Goal: Task Accomplishment & Management: Use online tool/utility

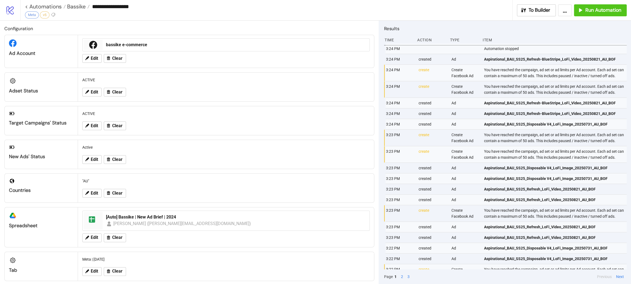
scroll to position [4, 0]
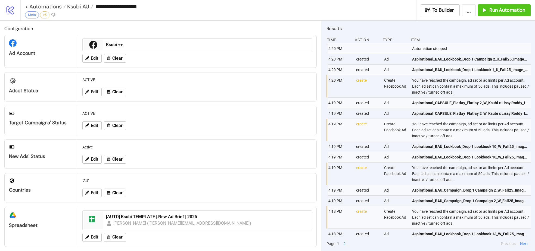
scroll to position [40, 0]
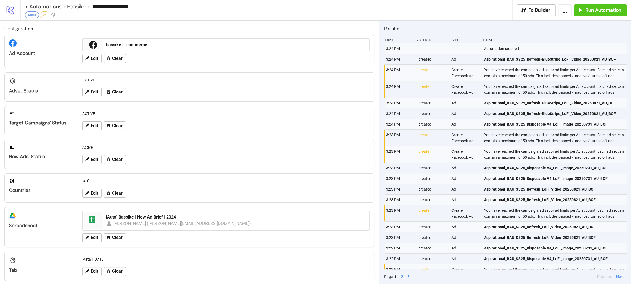
scroll to position [4, 0]
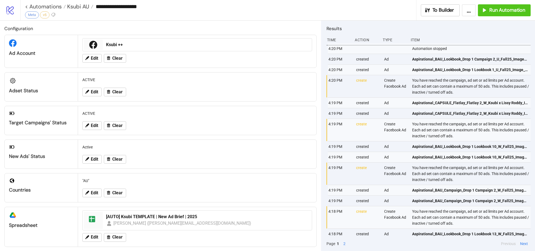
scroll to position [40, 0]
